Goal: Transaction & Acquisition: Purchase product/service

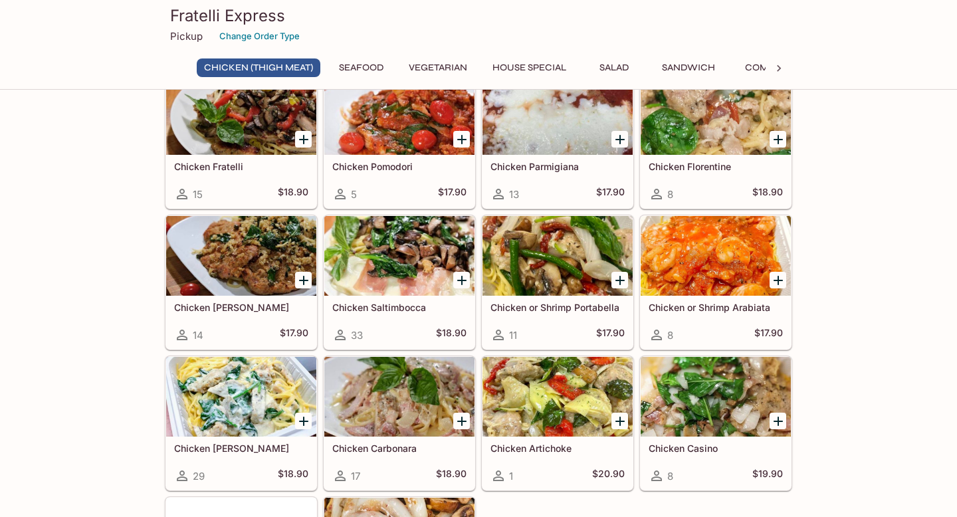
scroll to position [80, 0]
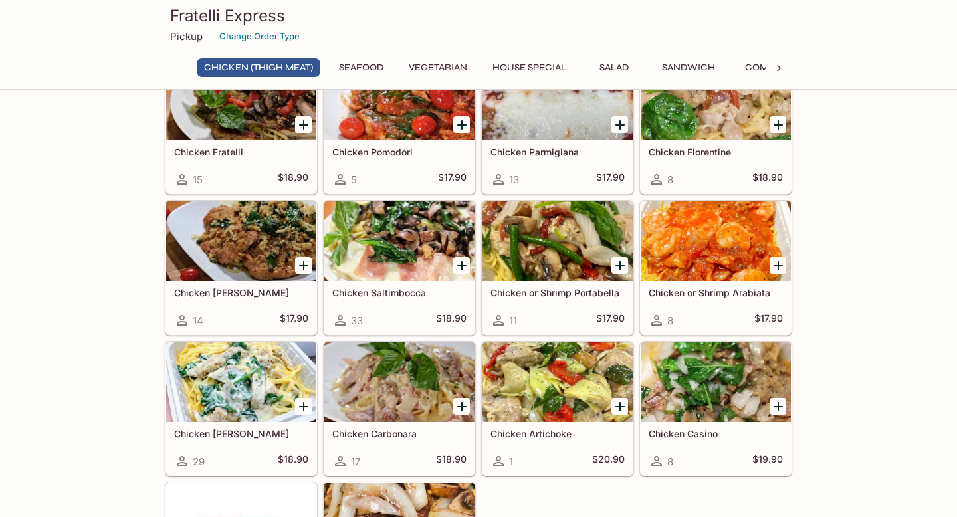
click at [463, 263] on icon "Add Chicken Saltimbocca" at bounding box center [462, 266] width 16 height 16
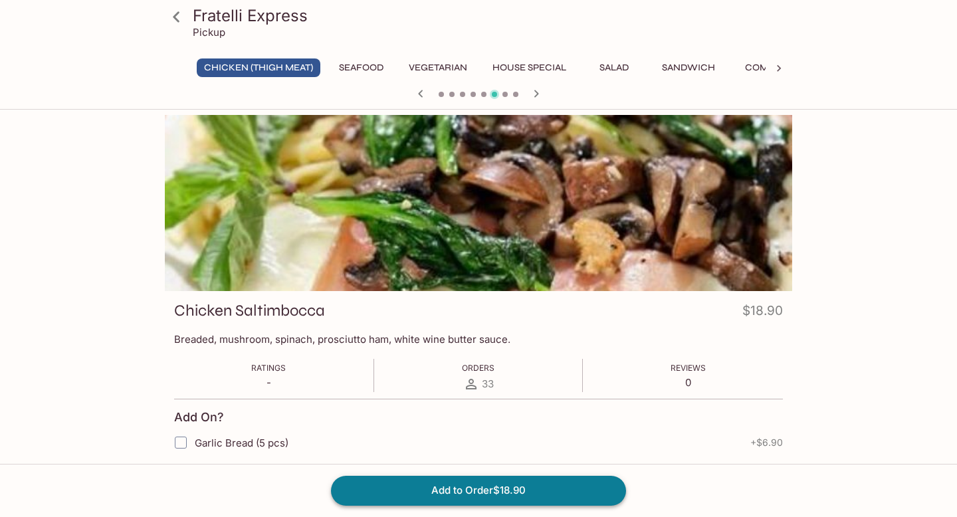
click at [473, 484] on button "Add to Order $18.90" at bounding box center [478, 490] width 295 height 29
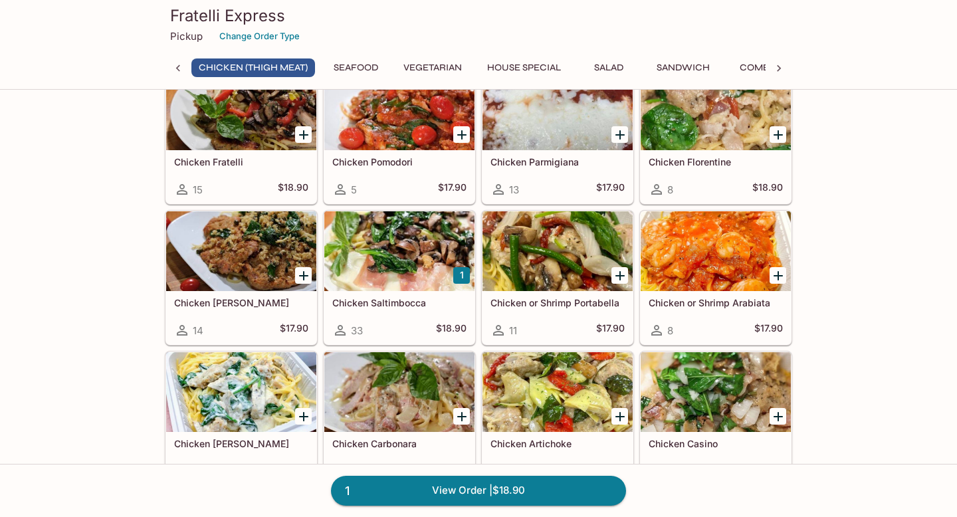
scroll to position [71, 0]
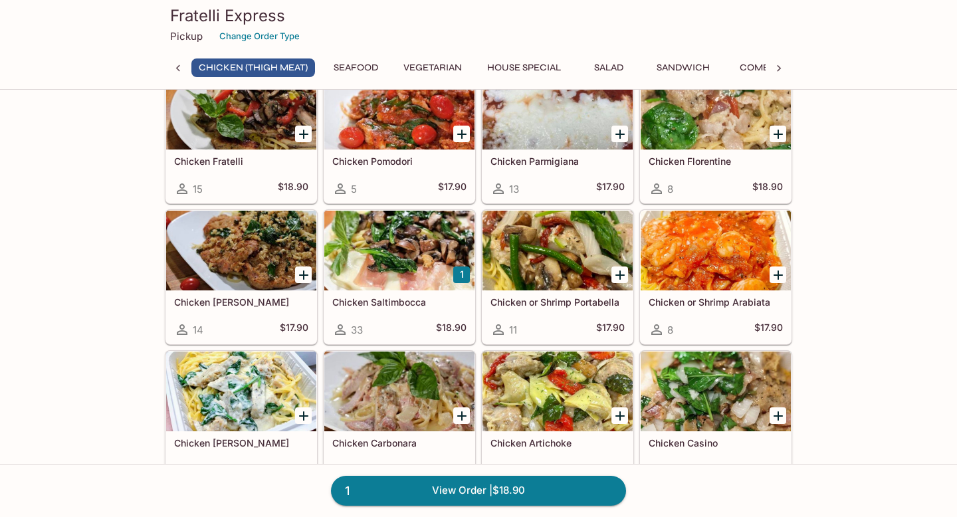
click at [622, 132] on icon "Add Chicken Parmigiana" at bounding box center [620, 134] width 16 height 16
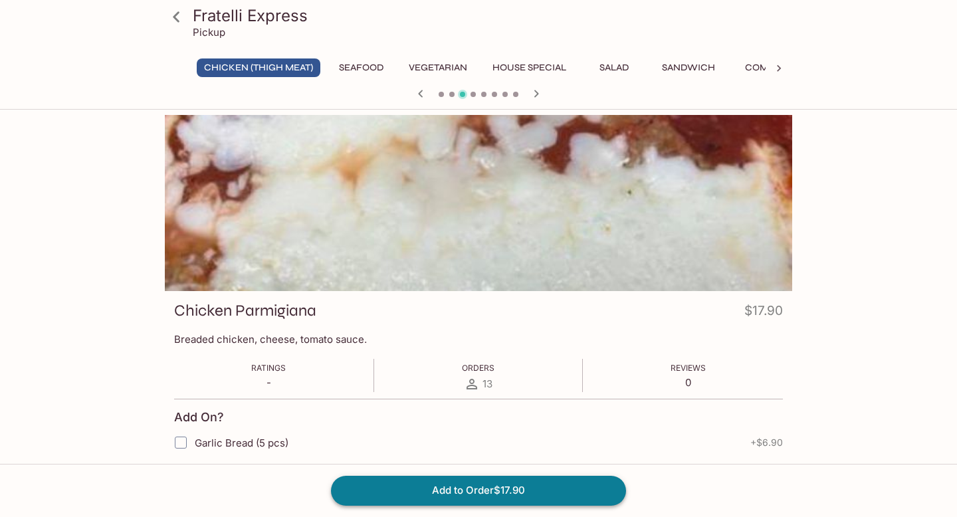
click at [444, 490] on button "Add to Order $17.90" at bounding box center [478, 490] width 295 height 29
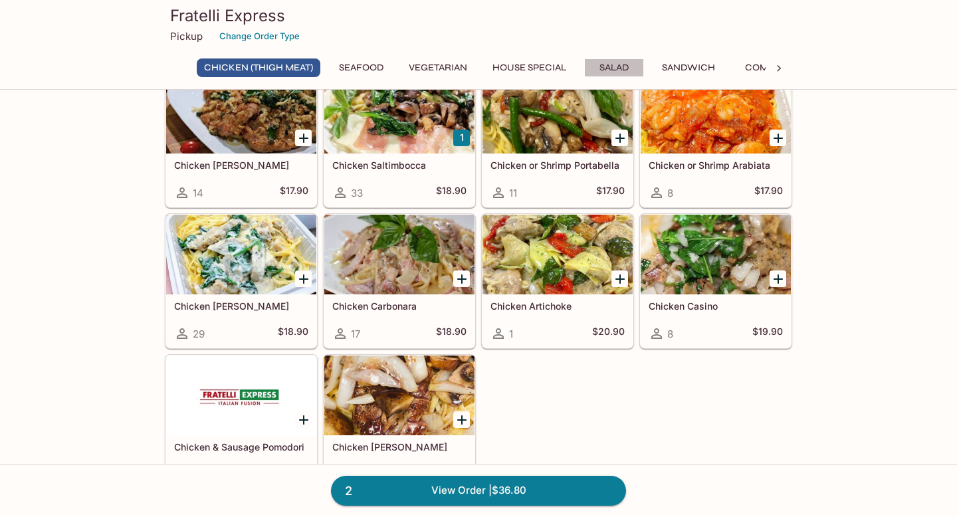
click at [613, 66] on button "Salad" at bounding box center [614, 68] width 60 height 19
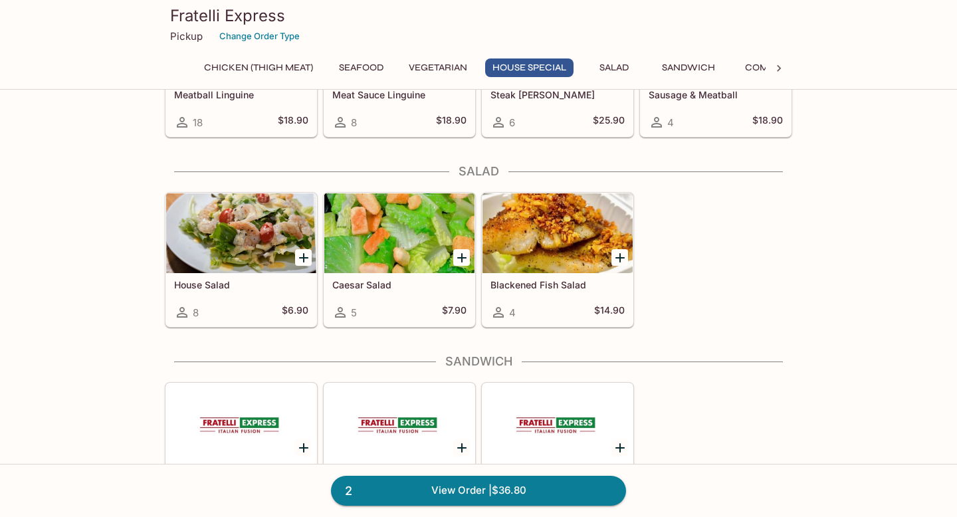
scroll to position [1669, 0]
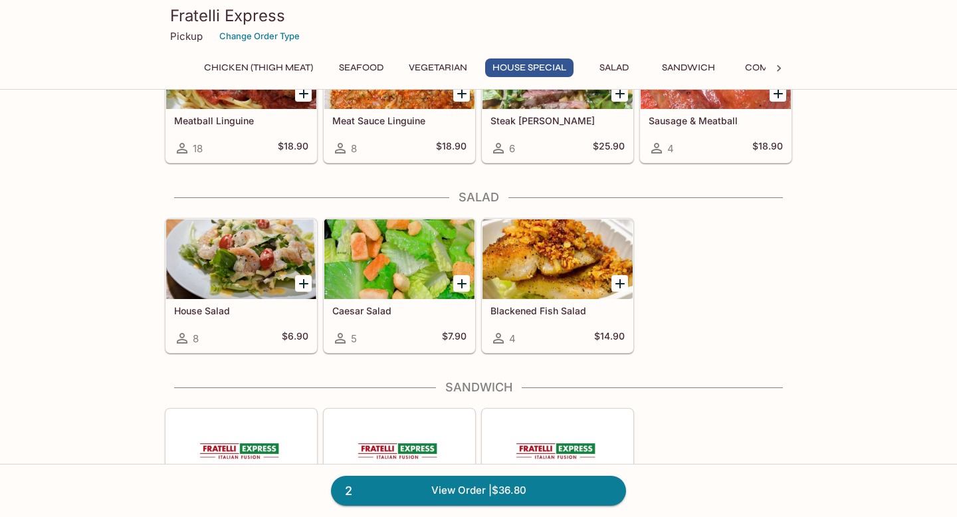
click at [424, 265] on div at bounding box center [399, 259] width 150 height 80
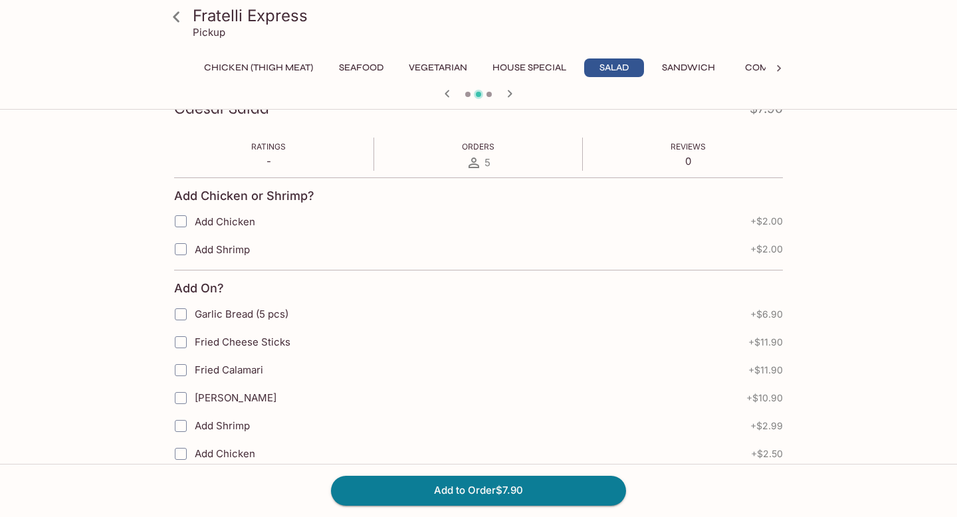
scroll to position [222, 0]
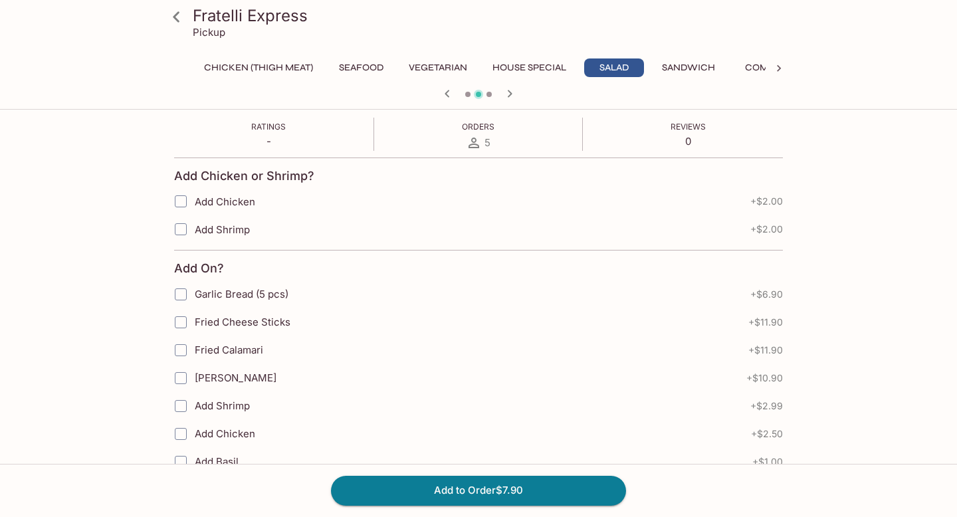
click at [198, 232] on span "Add Shrimp" at bounding box center [222, 229] width 55 height 13
click at [183, 223] on input "Add Shrimp" at bounding box center [181, 229] width 27 height 27
click at [179, 233] on input "Add Shrimp" at bounding box center [181, 229] width 27 height 27
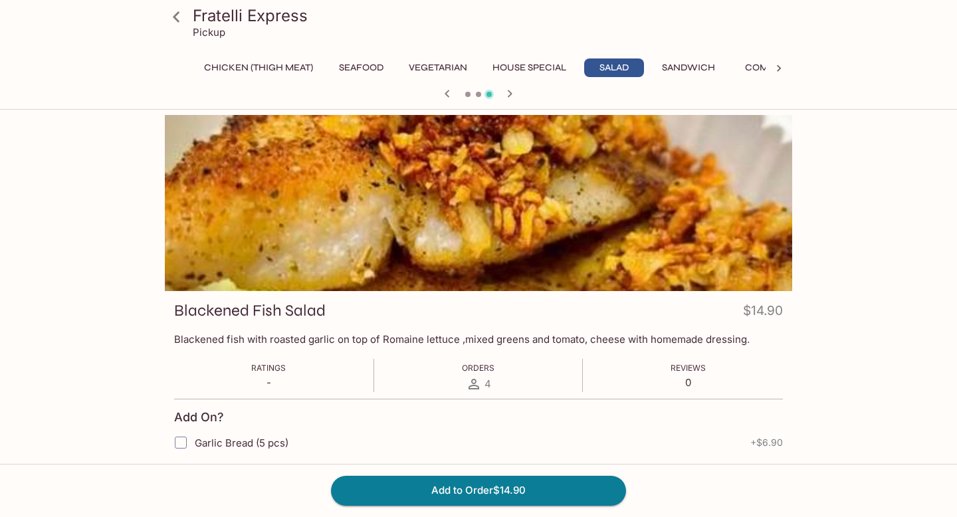
scroll to position [61, 0]
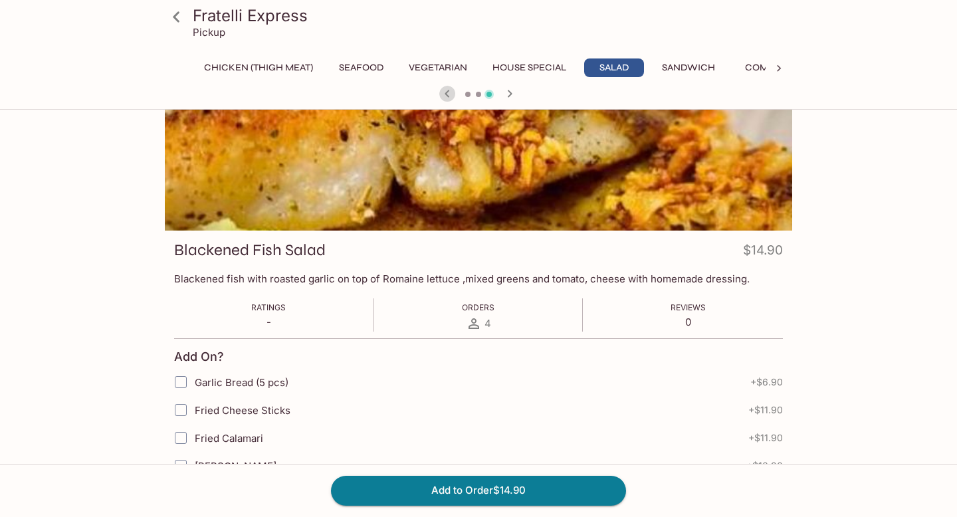
click at [440, 94] on icon "button" at bounding box center [447, 94] width 16 height 16
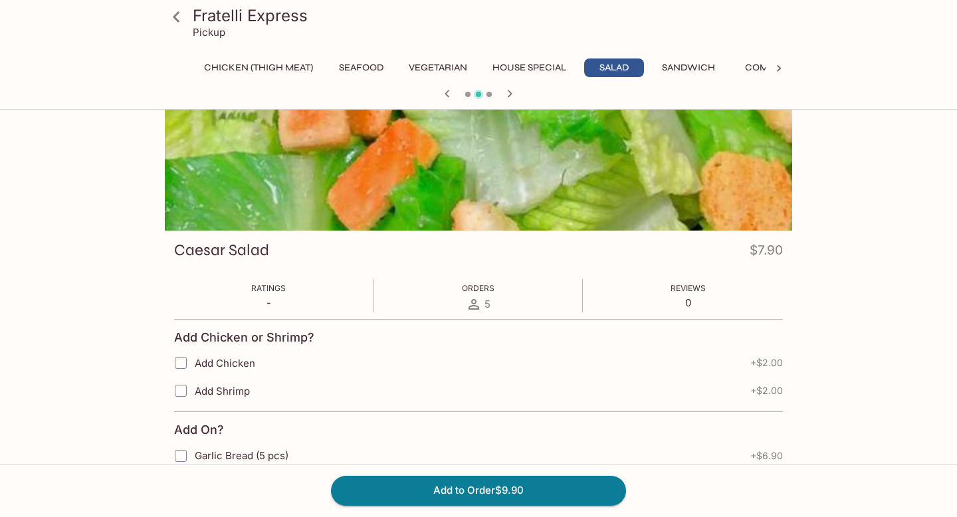
click at [440, 94] on icon "button" at bounding box center [447, 94] width 16 height 16
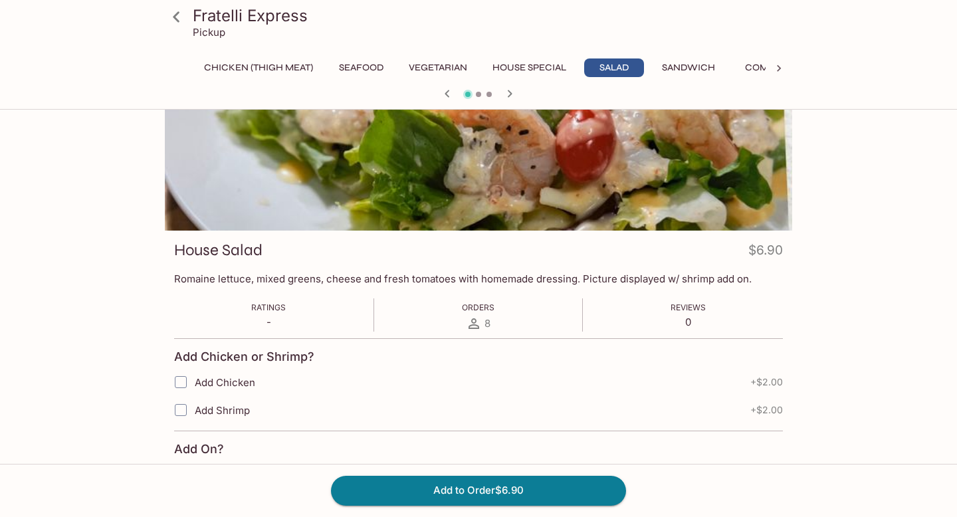
click at [507, 102] on button "button" at bounding box center [509, 93] width 17 height 17
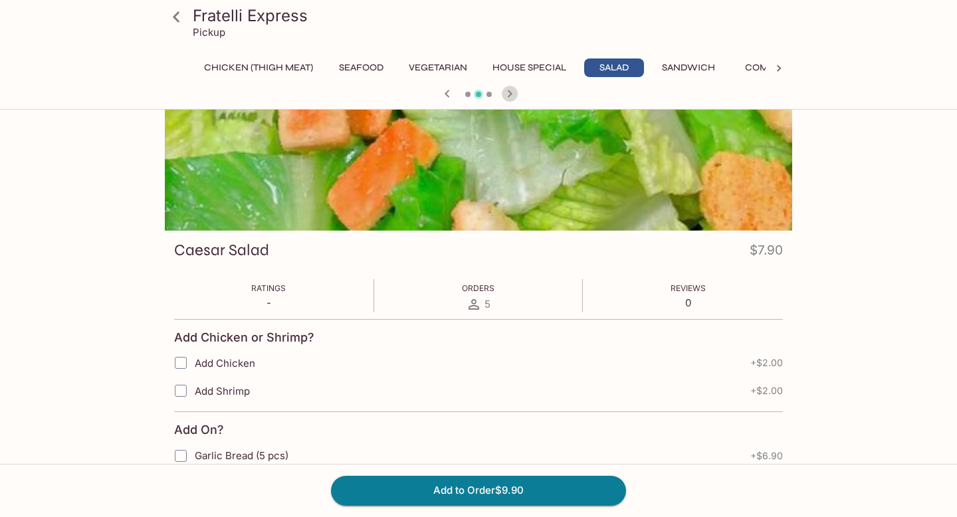
click at [507, 102] on button "button" at bounding box center [509, 93] width 17 height 17
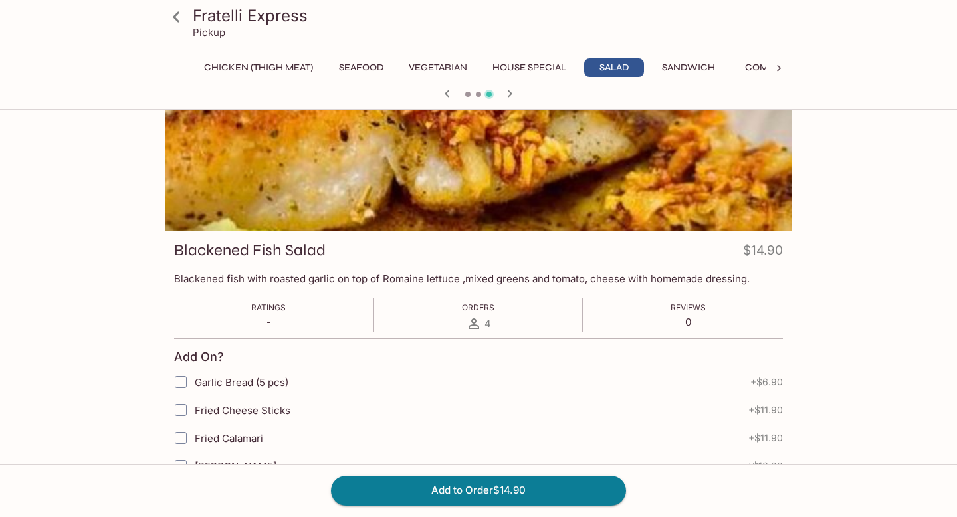
click at [479, 102] on div at bounding box center [479, 95] width 638 height 20
click at [446, 100] on icon "button" at bounding box center [447, 94] width 16 height 16
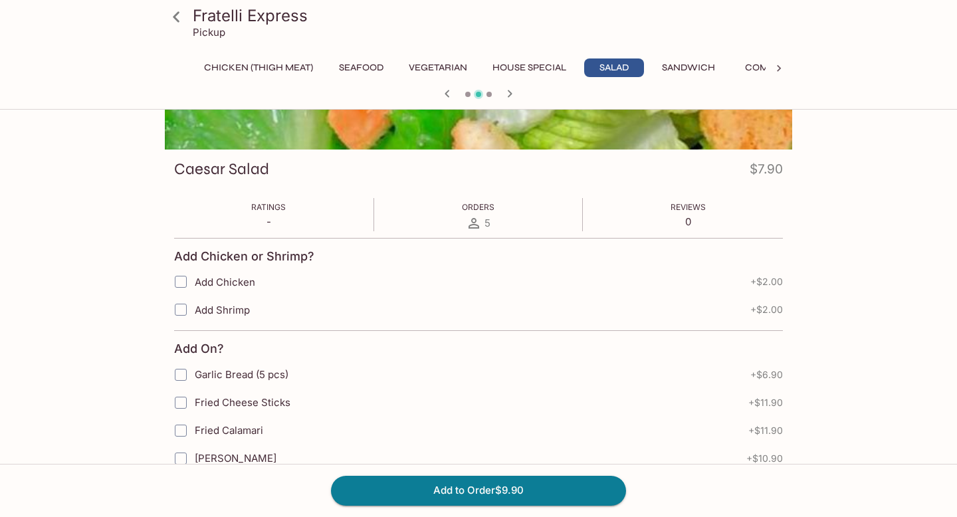
scroll to position [155, 0]
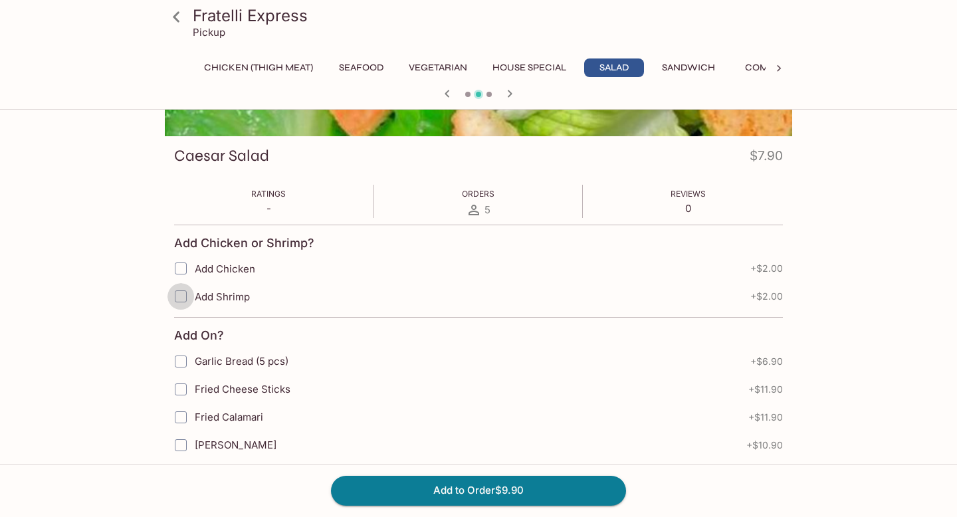
click at [180, 298] on input "Add Shrimp" at bounding box center [181, 296] width 27 height 27
click at [217, 299] on span "Add Shrimp" at bounding box center [222, 297] width 55 height 13
click at [194, 299] on input "Add Shrimp" at bounding box center [181, 296] width 27 height 27
checkbox input "false"
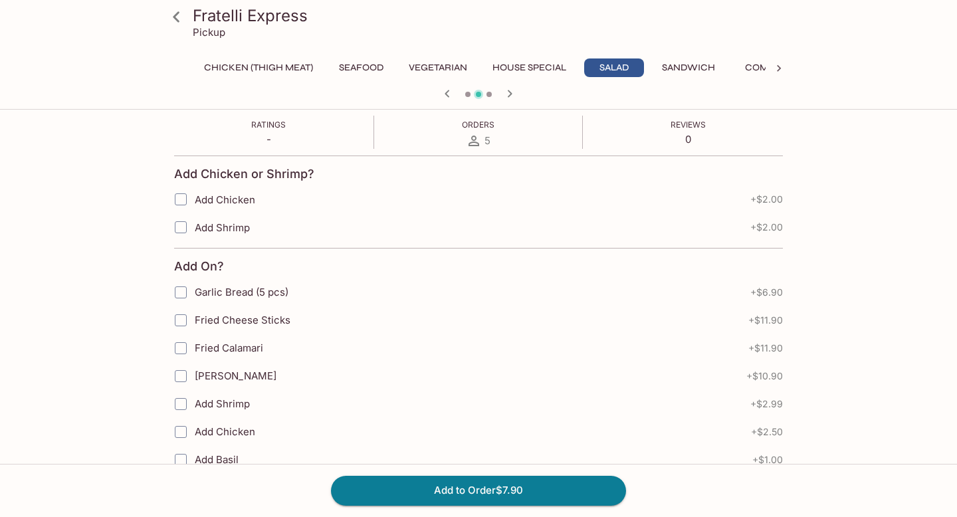
click at [185, 228] on input "Add Shrimp" at bounding box center [181, 227] width 27 height 27
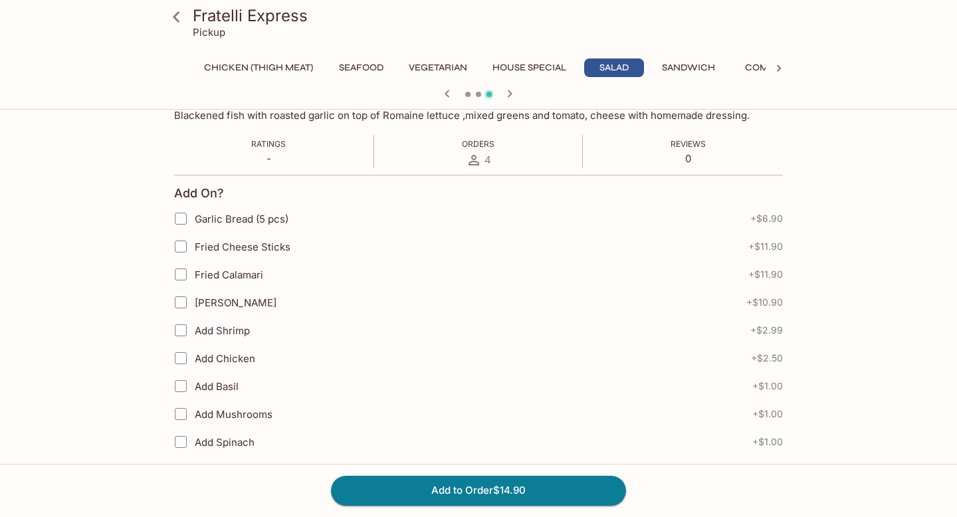
click at [445, 96] on icon "button" at bounding box center [447, 94] width 16 height 16
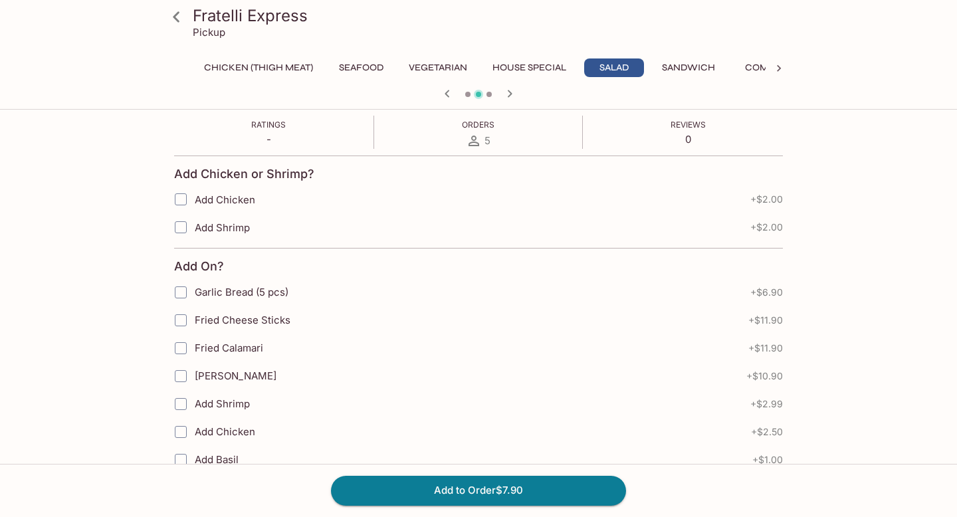
click at [220, 221] on span "Add Shrimp" at bounding box center [222, 227] width 55 height 13
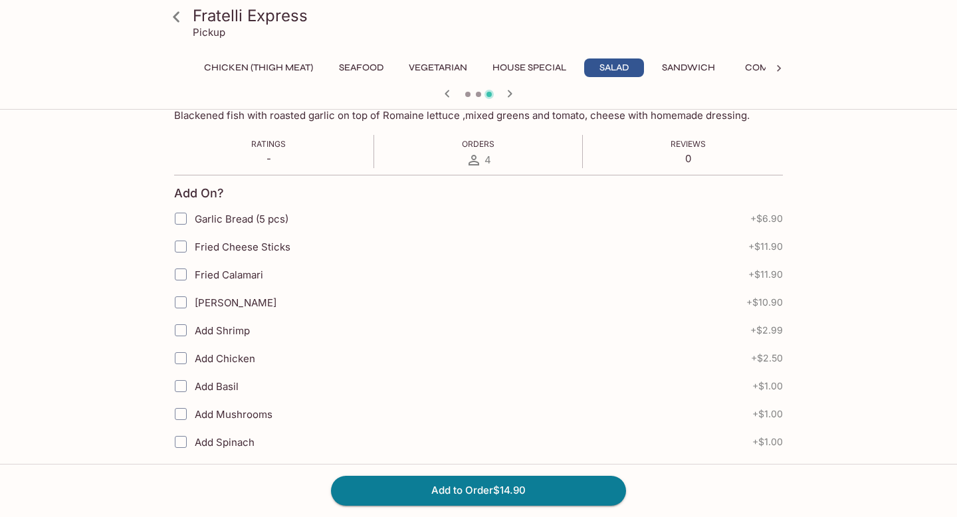
click at [446, 97] on icon "button" at bounding box center [447, 94] width 16 height 16
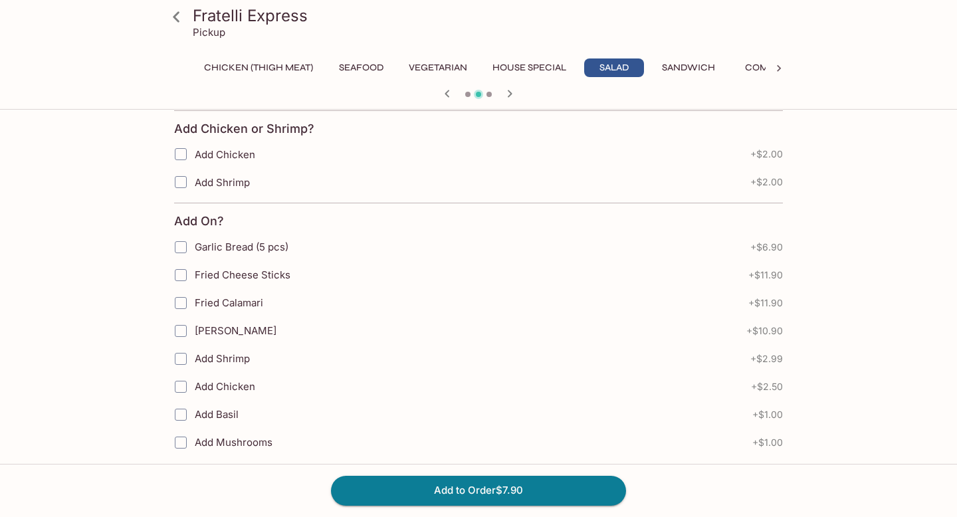
scroll to position [293, 0]
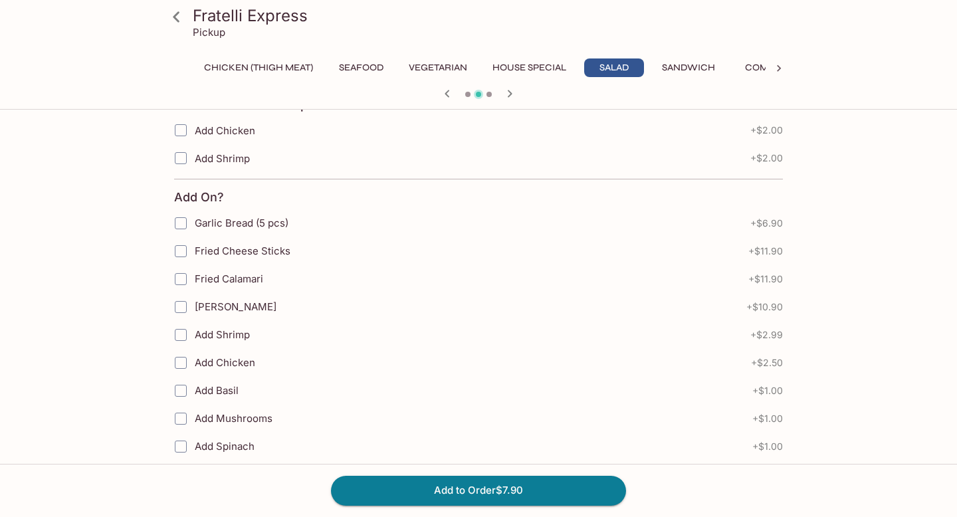
click at [186, 278] on input "Fried Calamari" at bounding box center [181, 279] width 27 height 27
checkbox input "true"
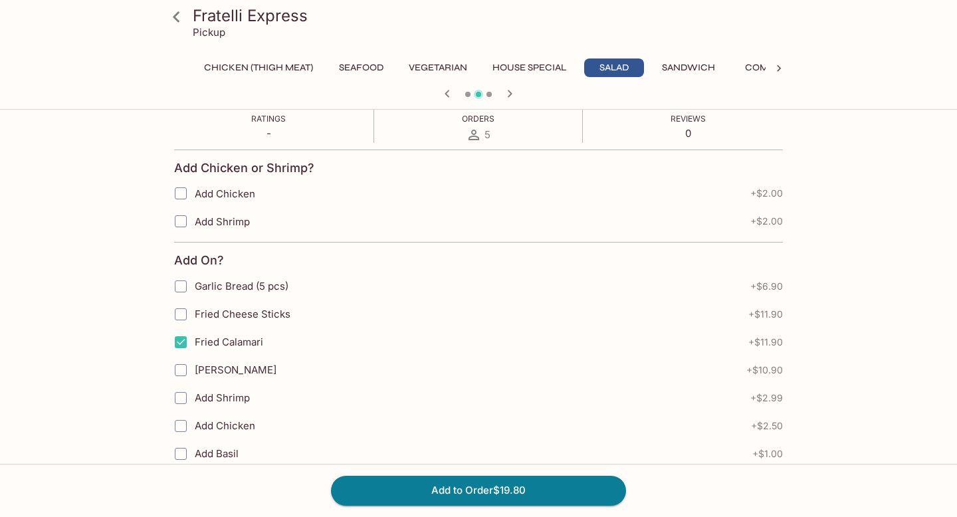
click at [182, 224] on input "Add Shrimp" at bounding box center [181, 221] width 27 height 27
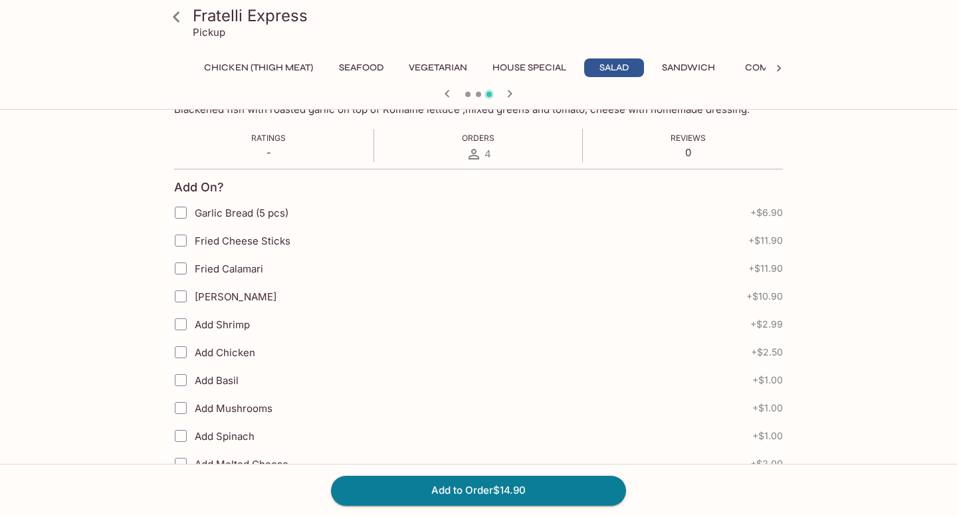
click at [436, 93] on div at bounding box center [479, 95] width 638 height 20
click at [443, 93] on icon "button" at bounding box center [447, 94] width 16 height 16
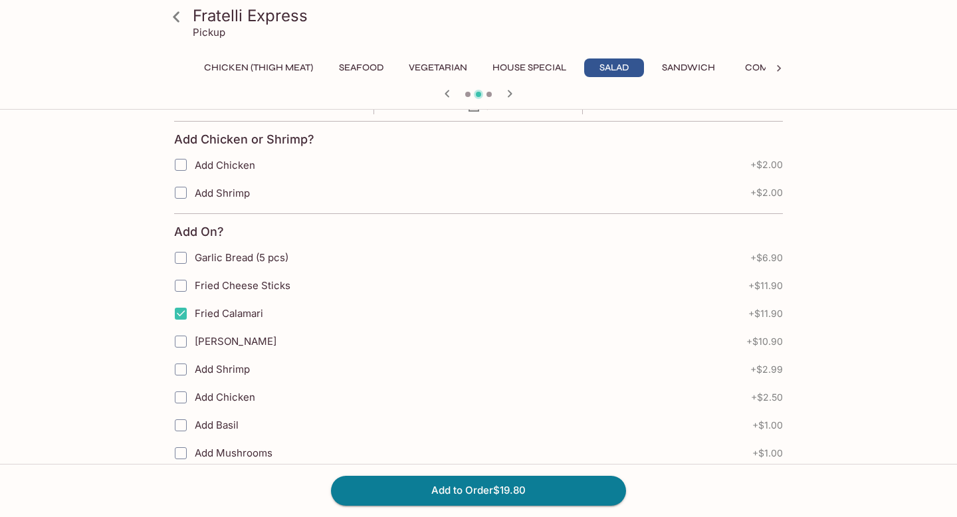
scroll to position [295, 0]
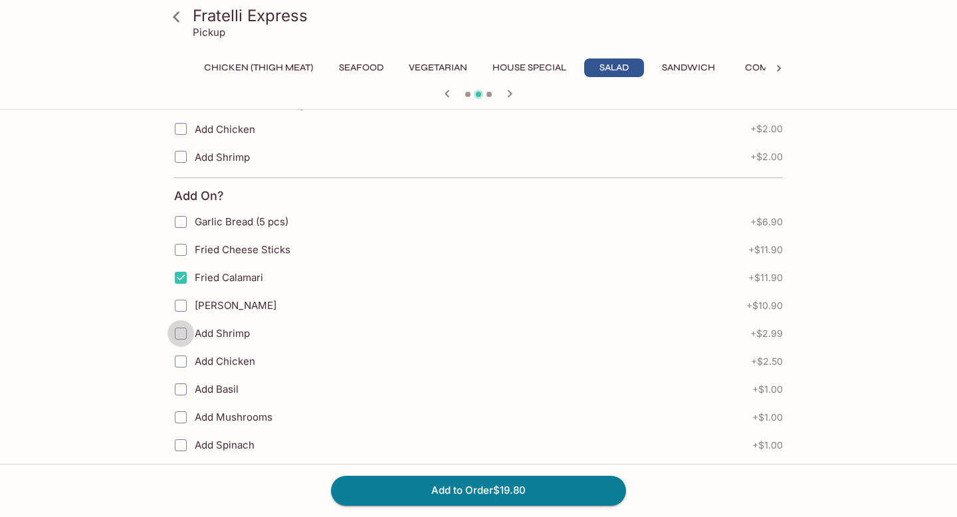
click at [180, 333] on input "Add Shrimp" at bounding box center [181, 333] width 27 height 27
checkbox input "true"
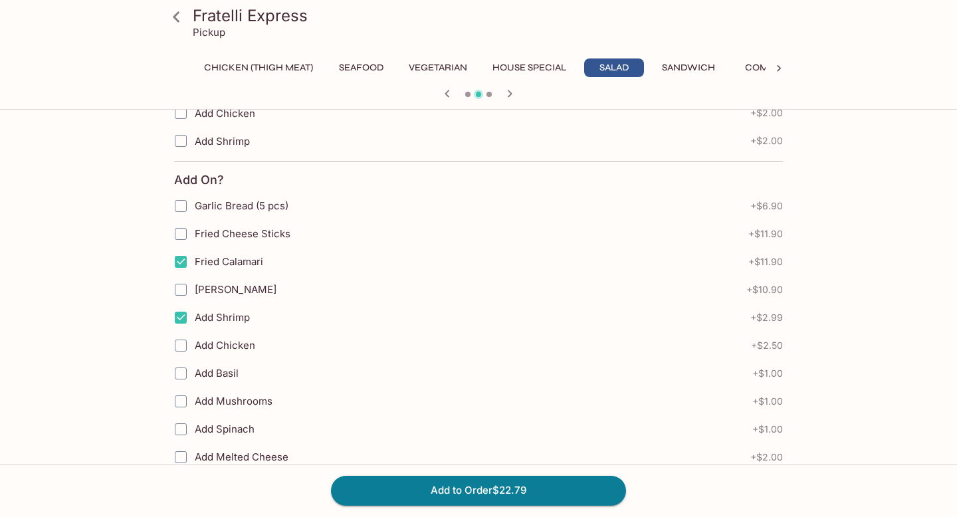
scroll to position [308, 0]
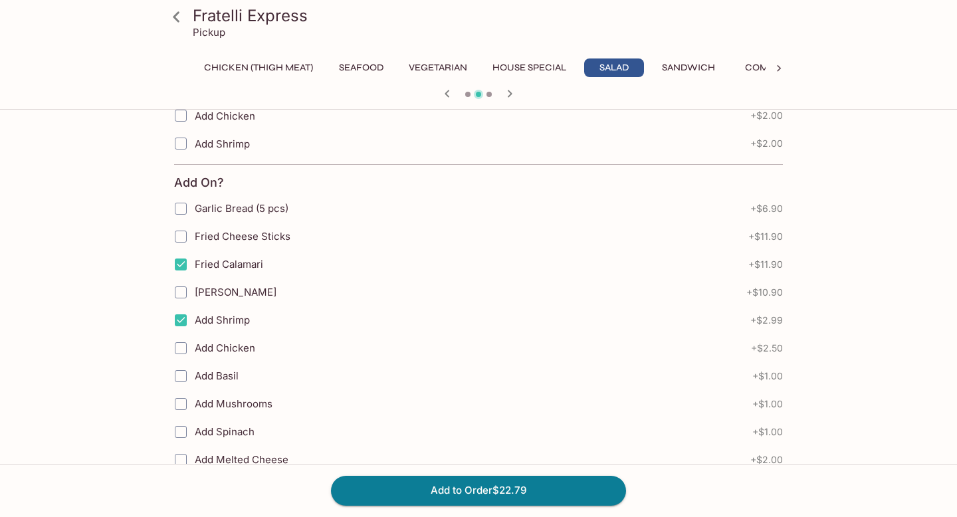
click at [182, 203] on input "Garlic Bread (5 pcs)" at bounding box center [181, 208] width 27 height 27
click at [187, 209] on input "Garlic Bread (5 pcs)" at bounding box center [181, 208] width 27 height 27
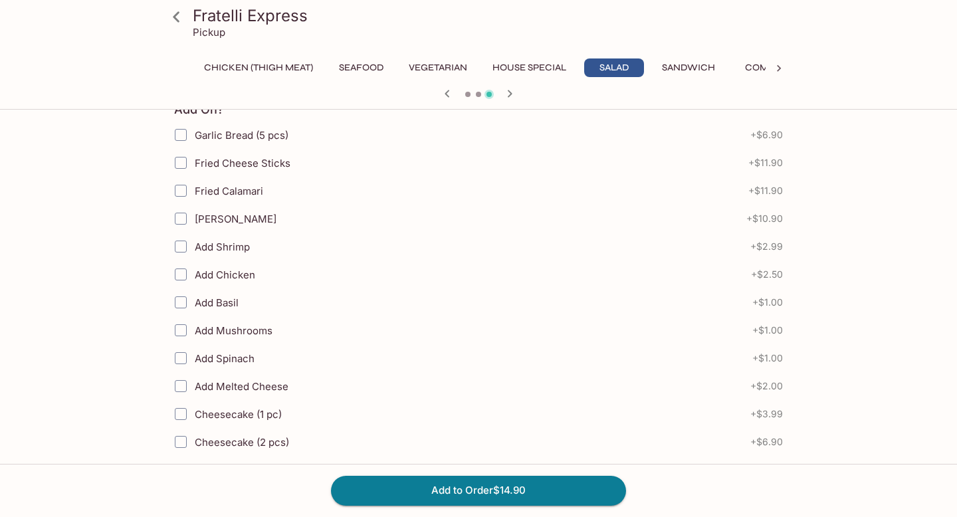
click at [441, 91] on icon "button" at bounding box center [447, 94] width 16 height 16
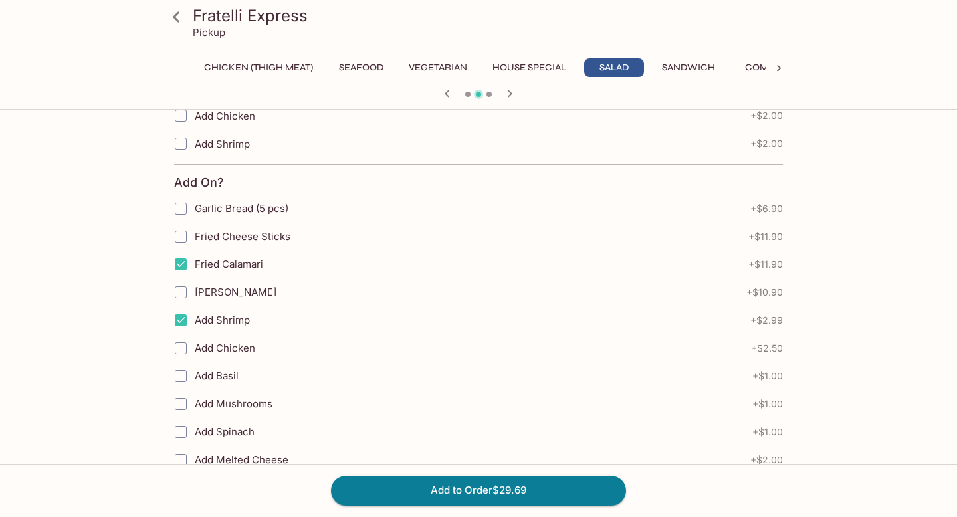
click at [747, 72] on button "Combo" at bounding box center [763, 68] width 60 height 19
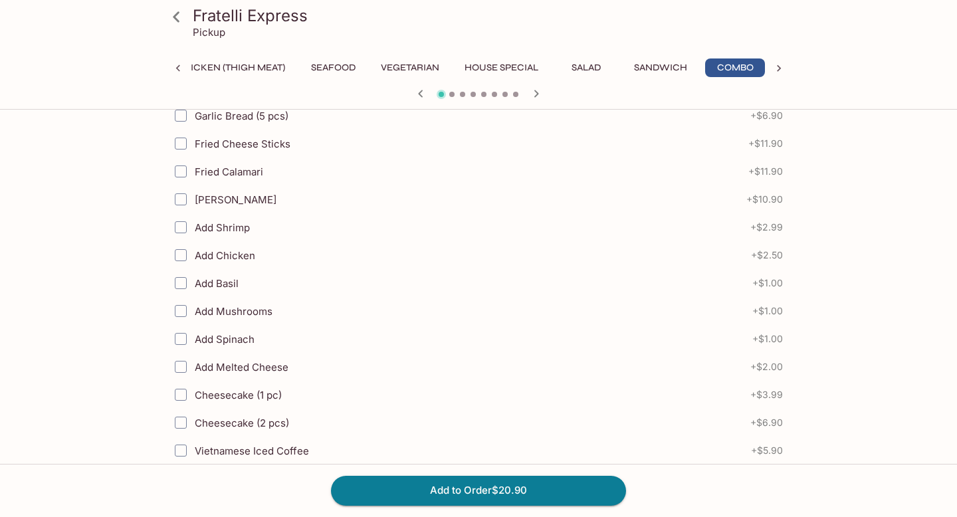
scroll to position [0, 29]
click at [658, 70] on button "Sandwich" at bounding box center [660, 68] width 68 height 19
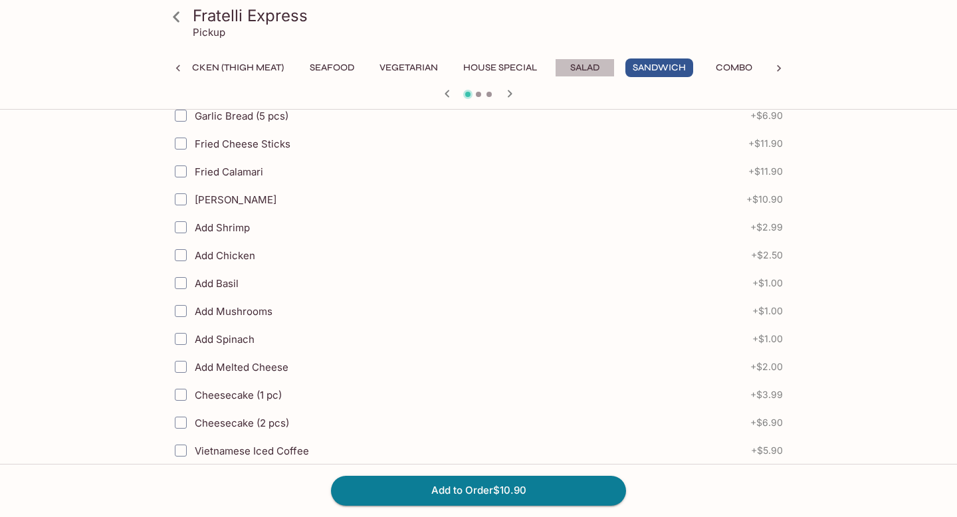
click at [594, 64] on button "Salad" at bounding box center [585, 68] width 60 height 19
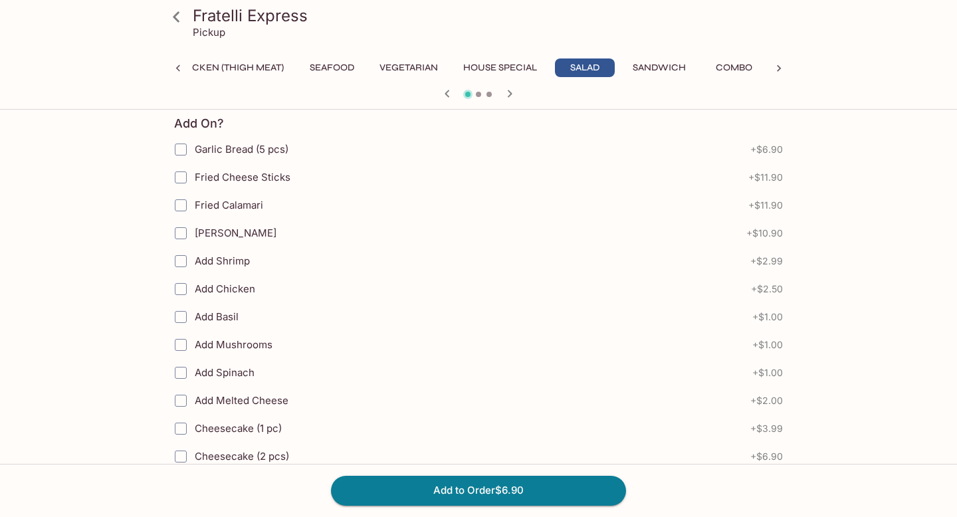
scroll to position [311, 0]
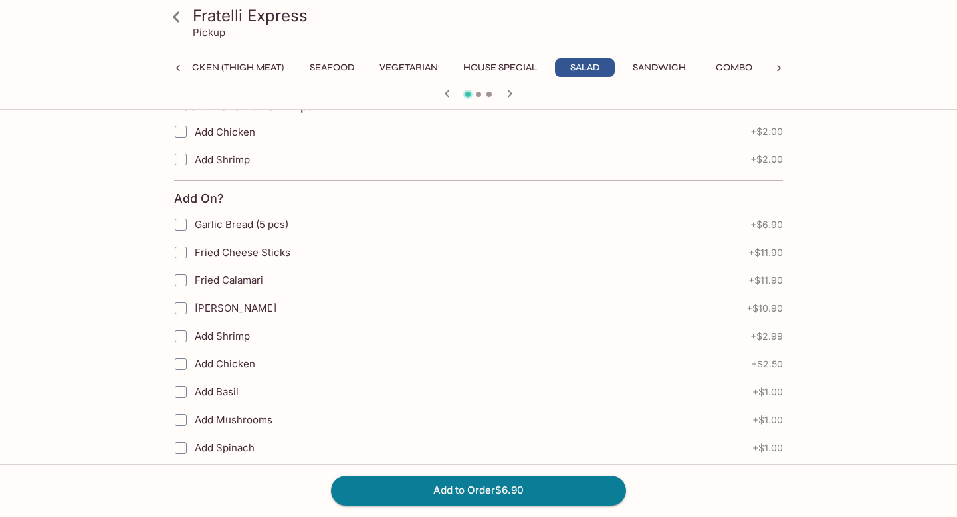
click at [510, 94] on icon "button" at bounding box center [510, 93] width 5 height 7
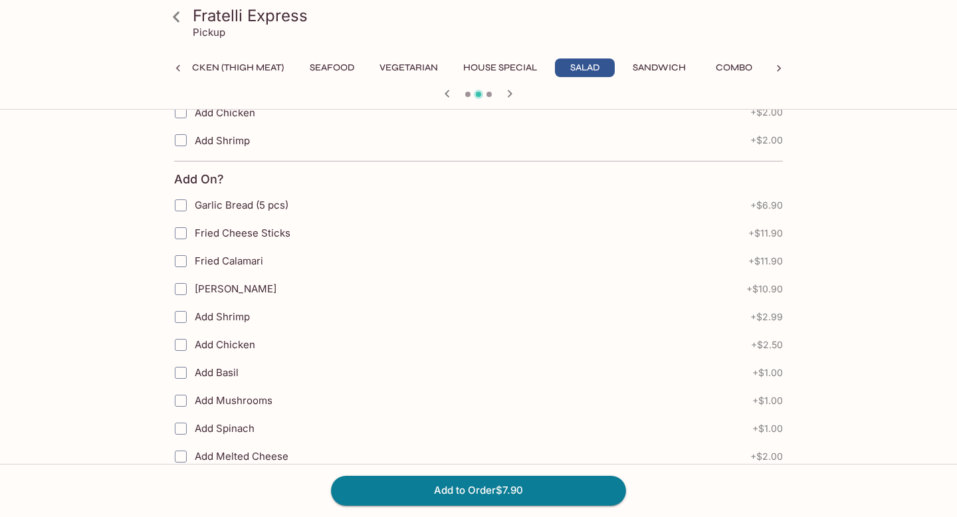
click at [183, 231] on input "Fried Cheese Sticks" at bounding box center [181, 233] width 27 height 27
checkbox input "false"
click at [182, 256] on input "Fried Calamari" at bounding box center [181, 261] width 27 height 27
click at [180, 262] on input "Fried Calamari" at bounding box center [181, 261] width 27 height 27
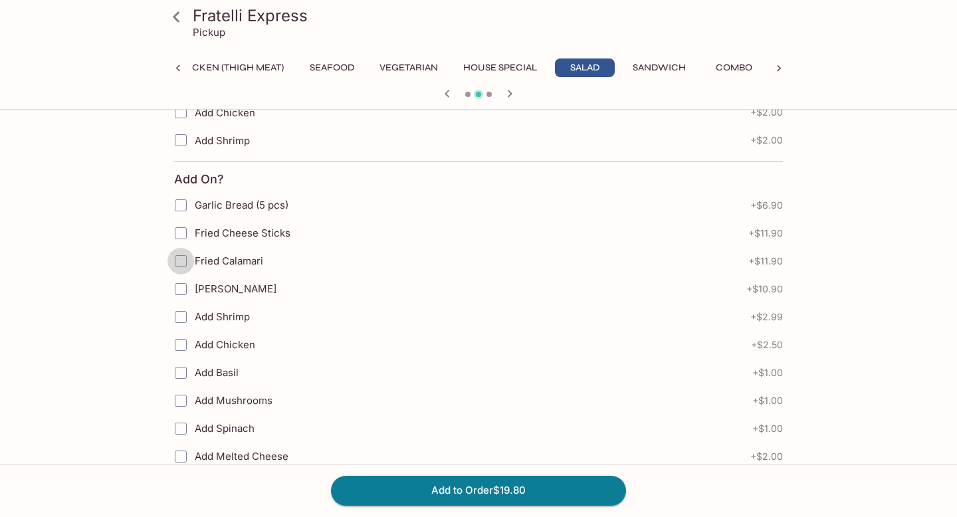
checkbox input "true"
click at [179, 295] on input "[PERSON_NAME]" at bounding box center [181, 289] width 27 height 27
click at [179, 293] on input "[PERSON_NAME]" at bounding box center [181, 289] width 27 height 27
checkbox input "false"
click at [182, 326] on input "Add Shrimp" at bounding box center [181, 317] width 27 height 27
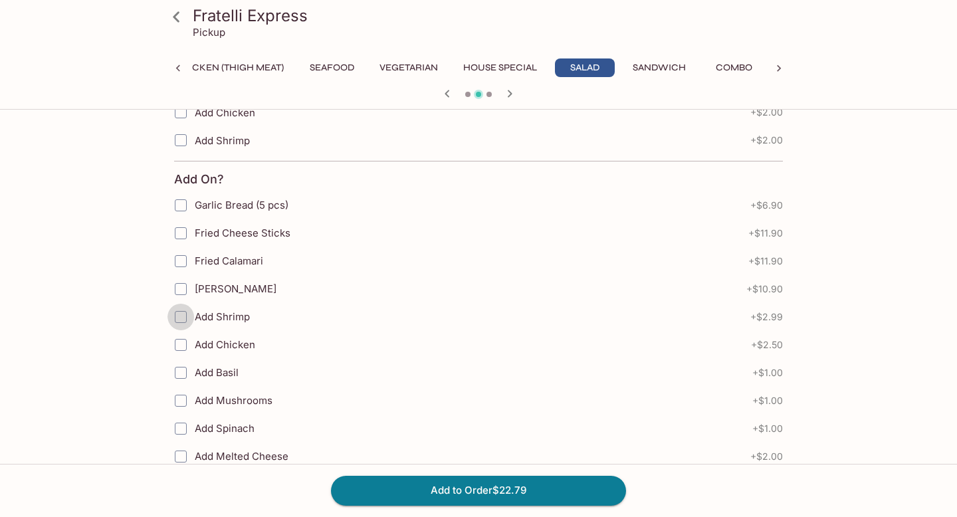
click at [180, 320] on input "Add Shrimp" at bounding box center [181, 317] width 27 height 27
checkbox input "true"
click at [183, 231] on input "Fried Cheese Sticks" at bounding box center [181, 233] width 27 height 27
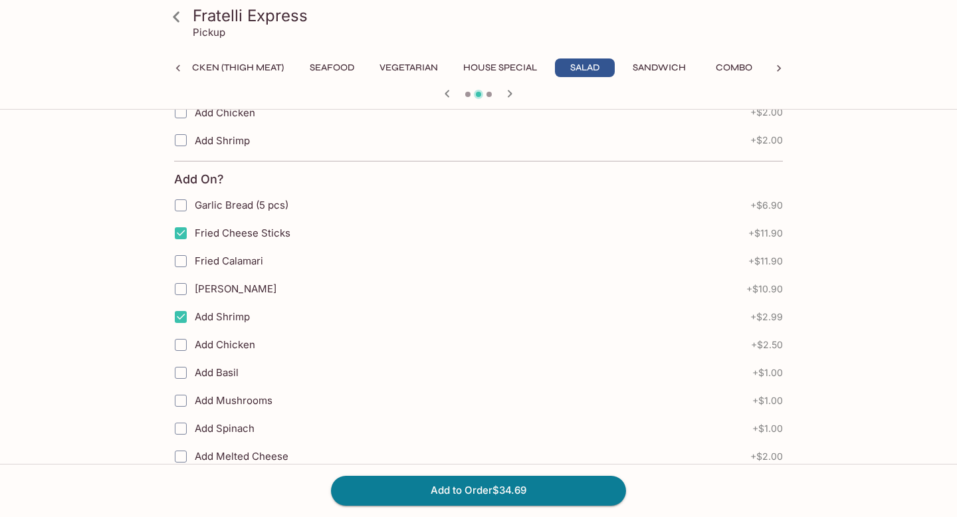
click at [178, 239] on input "Fried Cheese Sticks" at bounding box center [181, 233] width 27 height 27
checkbox input "false"
click at [178, 259] on input "Fried Calamari" at bounding box center [181, 261] width 27 height 27
click at [180, 264] on input "Fried Calamari" at bounding box center [181, 261] width 27 height 27
checkbox input "false"
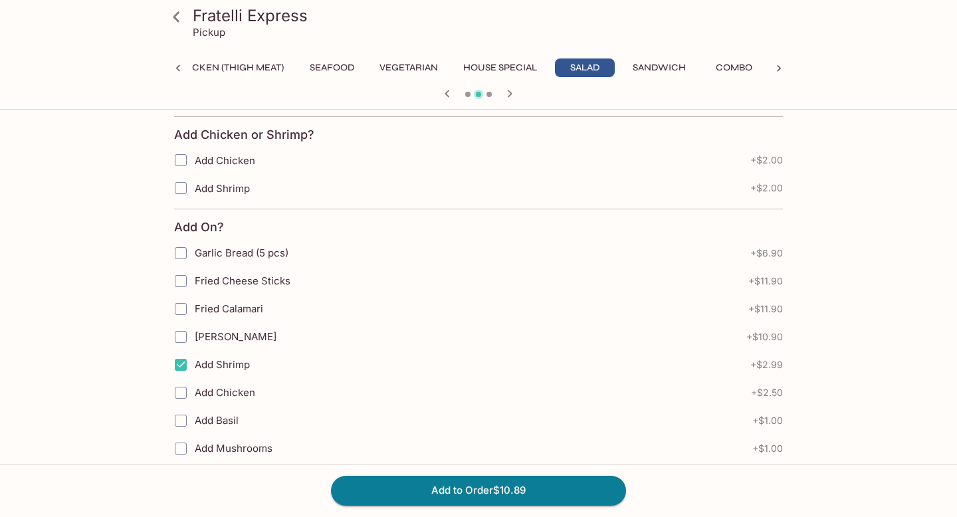
scroll to position [254, 0]
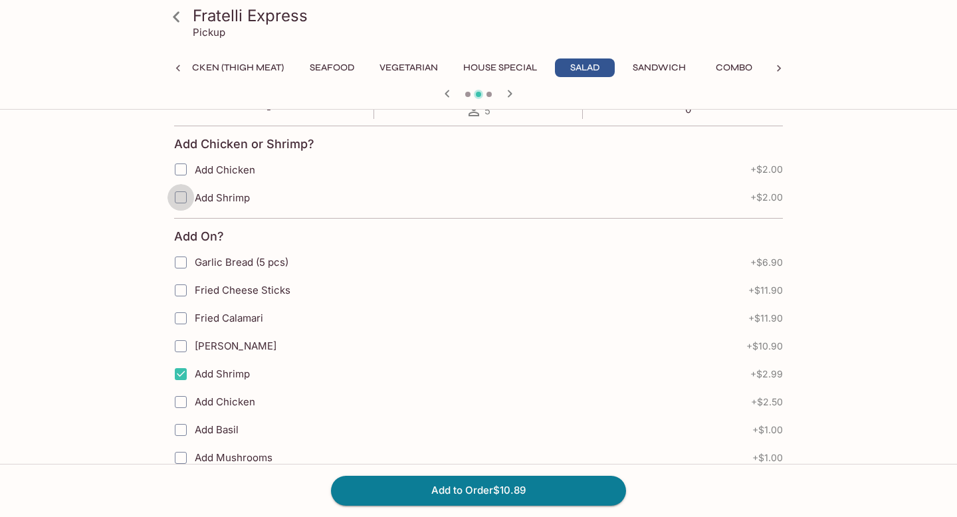
click at [181, 195] on input "Add Shrimp" at bounding box center [181, 197] width 27 height 27
checkbox input "true"
click at [182, 386] on input "Add Shrimp" at bounding box center [181, 374] width 27 height 27
checkbox input "false"
click at [183, 320] on input "Fried Calamari" at bounding box center [181, 318] width 27 height 27
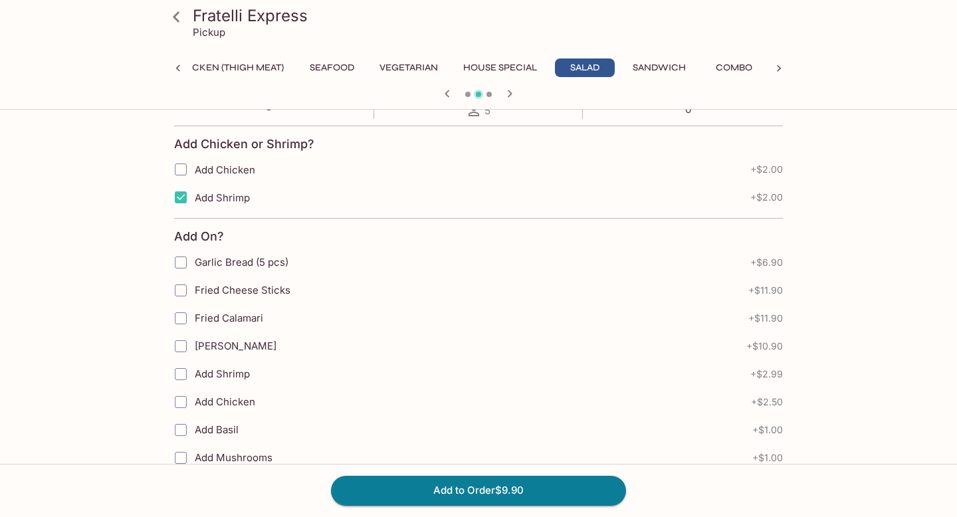
checkbox input "true"
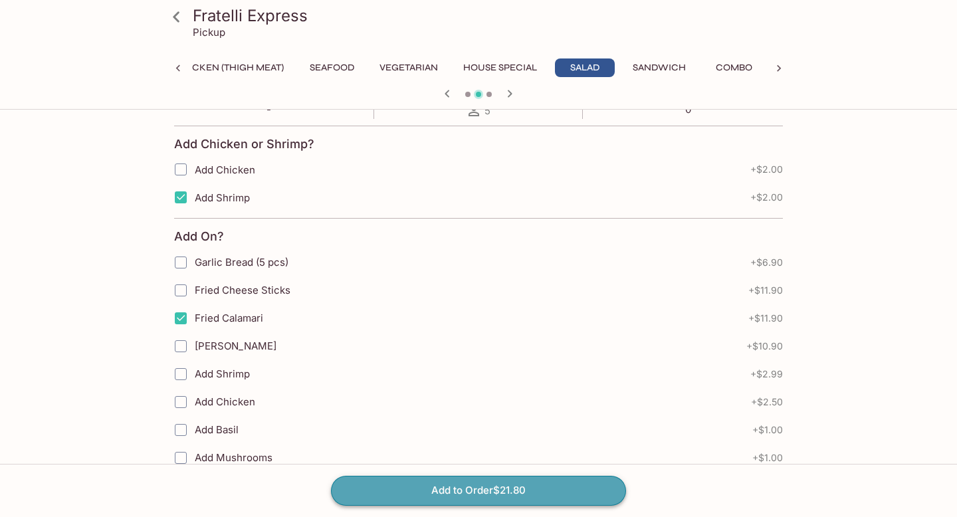
click at [402, 495] on button "Add to Order $21.80" at bounding box center [478, 490] width 295 height 29
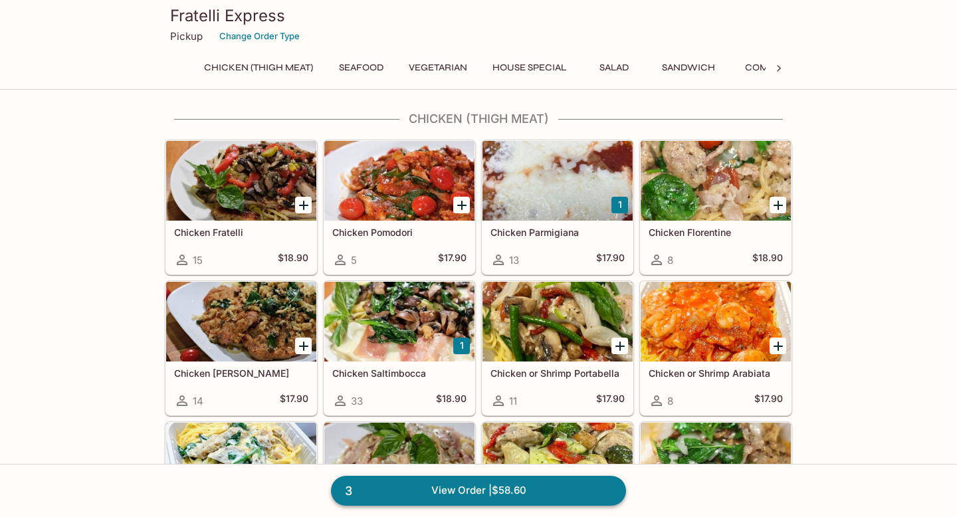
click at [503, 494] on link "3 View Order | $58.60" at bounding box center [478, 490] width 295 height 29
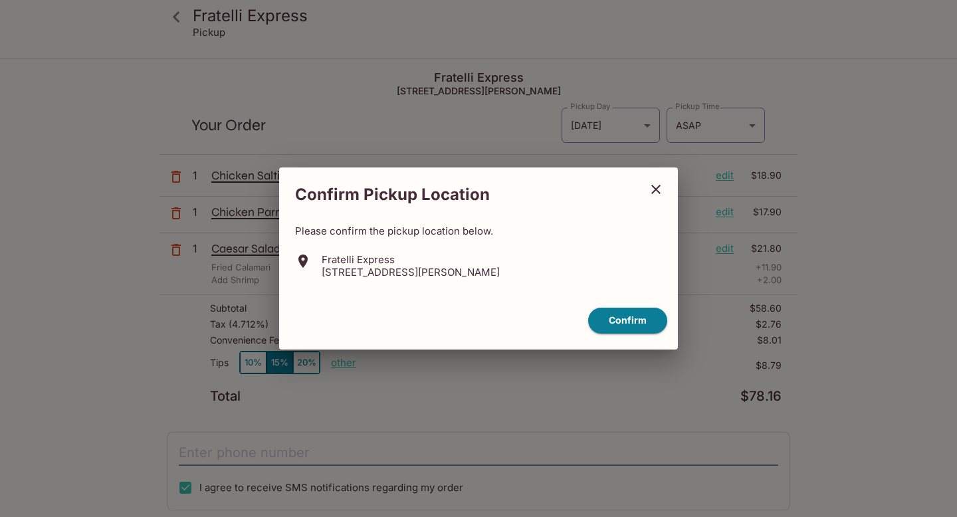
click at [652, 183] on icon "close" at bounding box center [656, 190] width 16 height 16
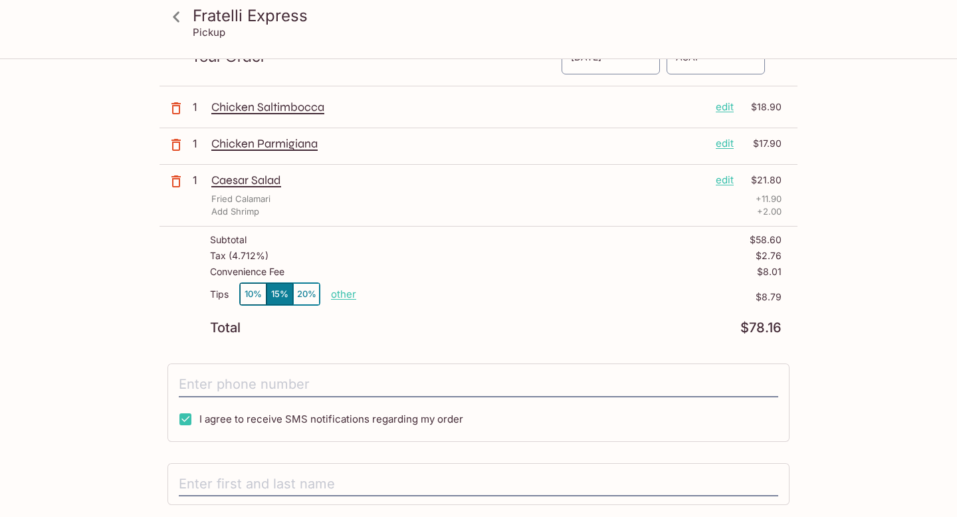
scroll to position [69, 0]
click at [334, 291] on p "other" at bounding box center [343, 293] width 25 height 13
type input "0.00"
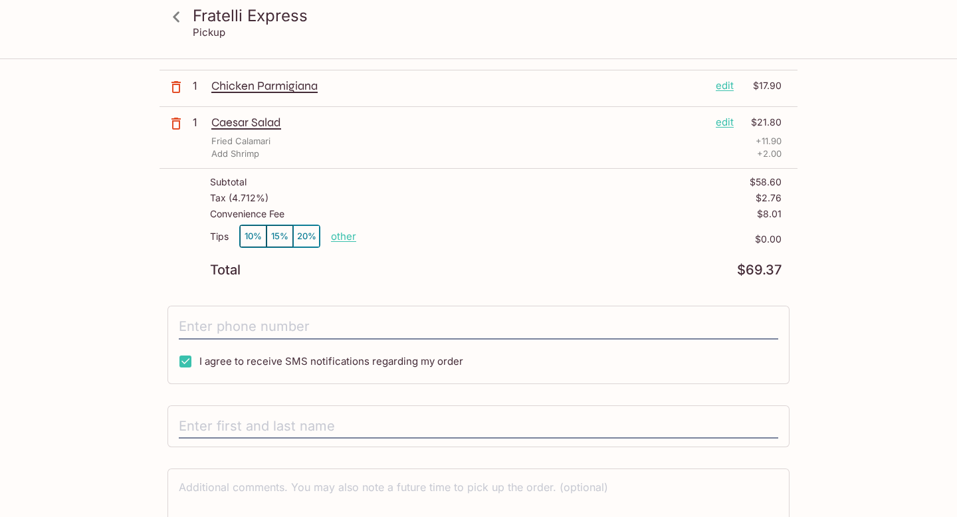
scroll to position [0, 0]
